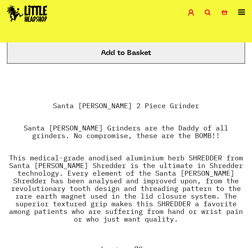
scroll to position [431, 0]
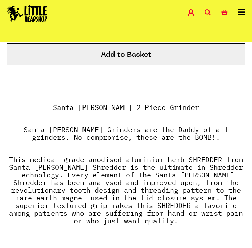
click at [197, 134] on p "Santa [PERSON_NAME] Grinders are the Daddy of all grinders. No compromise, thes…" at bounding box center [126, 141] width 238 height 30
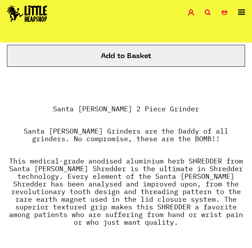
scroll to position [0, 0]
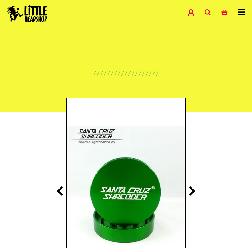
click at [208, 12] on icon at bounding box center [208, 12] width 6 height 6
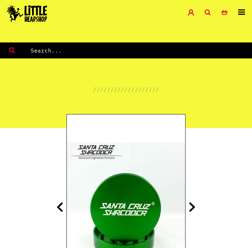
click at [44, 49] on input "text" at bounding box center [141, 50] width 222 height 9
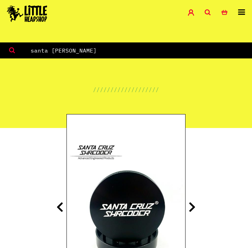
type input "santa cruz"
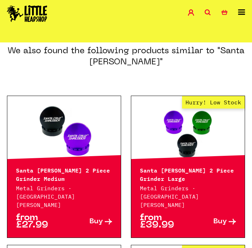
scroll to position [357, 0]
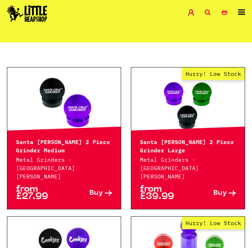
click at [104, 186] on link "Buy" at bounding box center [88, 193] width 48 height 15
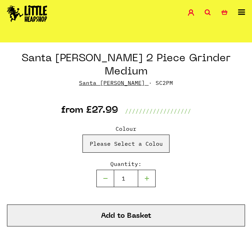
scroll to position [280, 0]
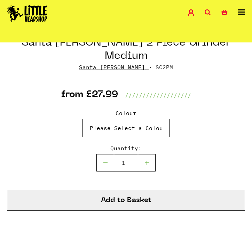
click at [131, 119] on select "Please Select a Colour Santa Cruz 2 Piece Grinder Medium - Purple - £27.99 (Out…" at bounding box center [126, 128] width 87 height 18
select select "723"
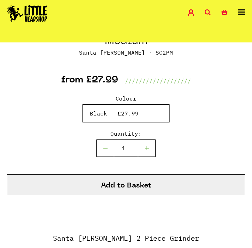
scroll to position [296, 0]
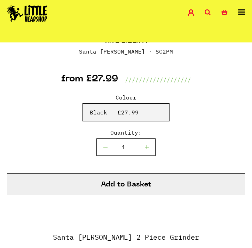
click at [139, 174] on button "Add to Basket" at bounding box center [126, 184] width 238 height 22
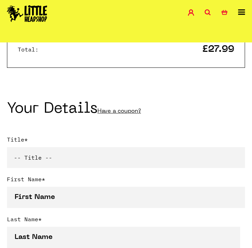
scroll to position [257, 0]
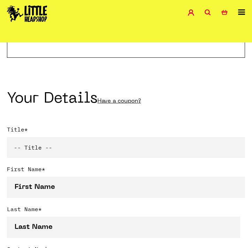
click at [108, 137] on select "-- Title -- Mr Mrs Ms Miss Dr Prof" at bounding box center [126, 147] width 238 height 21
select select "mr"
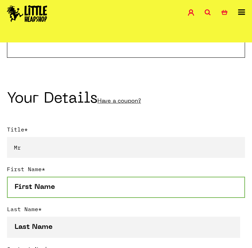
click at [62, 177] on input "First Name *" at bounding box center [126, 187] width 238 height 21
type input "Ronan"
type input "Padmore"
type input "07500825280"
type input "Ground Floor Flat"
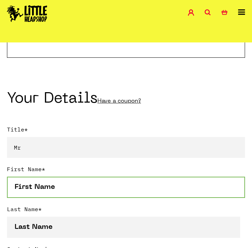
type input "209 Acton Lane"
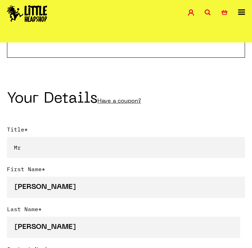
type input "London"
select select "826"
type input "W4 5DA"
type input "rhpadmore@gmail.com"
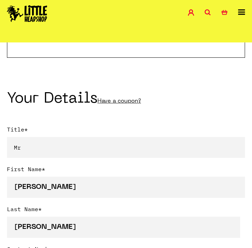
type input "rhpadmore@gmail.com"
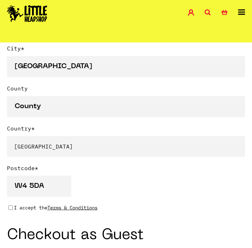
scroll to position [618, 0]
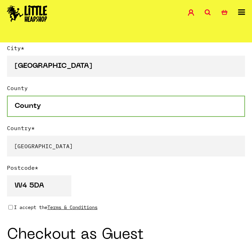
click at [85, 96] on input "County" at bounding box center [126, 106] width 238 height 21
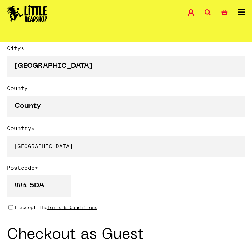
click at [133, 176] on div "W4 5DA" at bounding box center [126, 186] width 238 height 21
click at [10, 205] on input "I accept the Terms & Conditions" at bounding box center [10, 208] width 5 height 6
checkbox input "true"
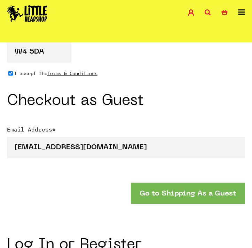
scroll to position [753, 0]
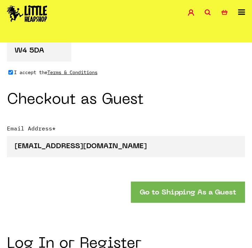
click at [158, 182] on button "Go to Shipping As a Guest" at bounding box center [188, 192] width 114 height 21
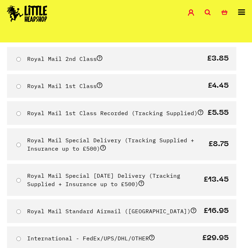
scroll to position [49, 0]
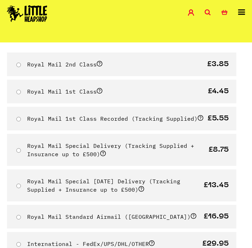
click at [59, 67] on label "Royal Mail 2nd Class" at bounding box center [64, 64] width 75 height 7
click at [21, 67] on input "Royal Mail 2nd Class" at bounding box center [18, 65] width 5 height 5
radio input "true"
click at [99, 61] on span at bounding box center [100, 64] width 6 height 6
click at [21, 63] on input "Royal Mail 2nd Class" at bounding box center [18, 65] width 5 height 5
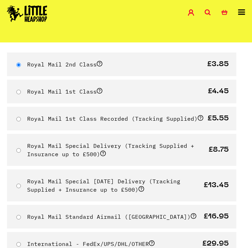
click at [100, 64] on span at bounding box center [100, 64] width 6 height 6
click at [21, 64] on input "Royal Mail 2nd Class" at bounding box center [18, 65] width 5 height 5
click at [100, 64] on span at bounding box center [100, 64] width 6 height 6
click at [21, 64] on input "Royal Mail 2nd Class" at bounding box center [18, 65] width 5 height 5
click at [100, 64] on span at bounding box center [100, 64] width 6 height 6
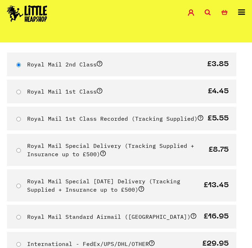
click at [21, 64] on input "Royal Mail 2nd Class" at bounding box center [18, 65] width 5 height 5
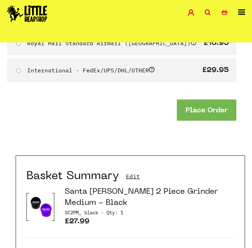
scroll to position [223, 0]
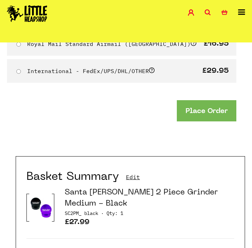
click at [197, 106] on button "Place Order" at bounding box center [207, 110] width 60 height 21
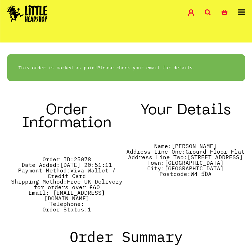
scroll to position [196, 0]
